Goal: Check status: Check status

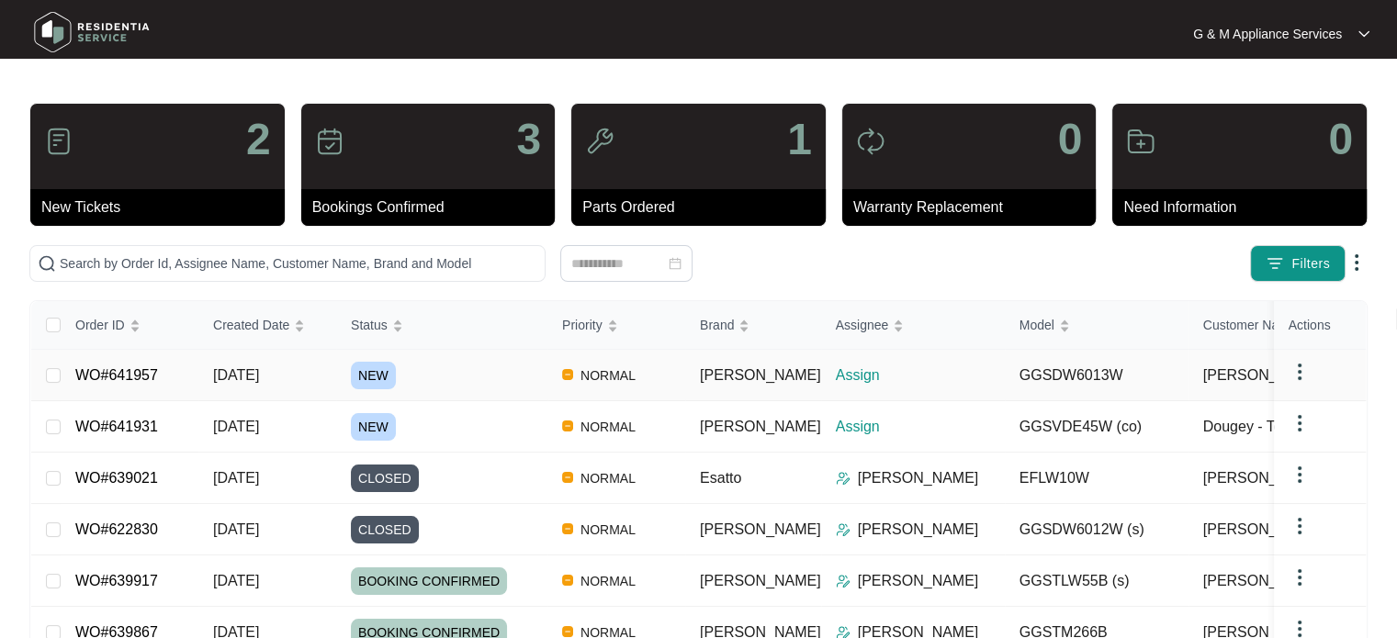
click at [140, 376] on link "WO#641957" at bounding box center [116, 375] width 83 height 16
click at [130, 419] on link "WO#641931" at bounding box center [116, 427] width 83 height 16
